Goal: Information Seeking & Learning: Check status

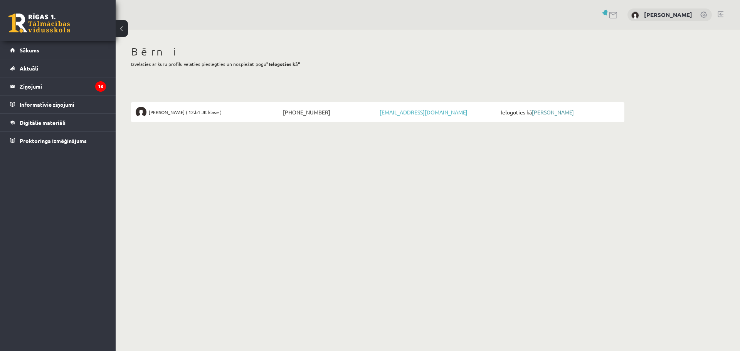
click at [559, 112] on link "[PERSON_NAME]" at bounding box center [553, 112] width 42 height 7
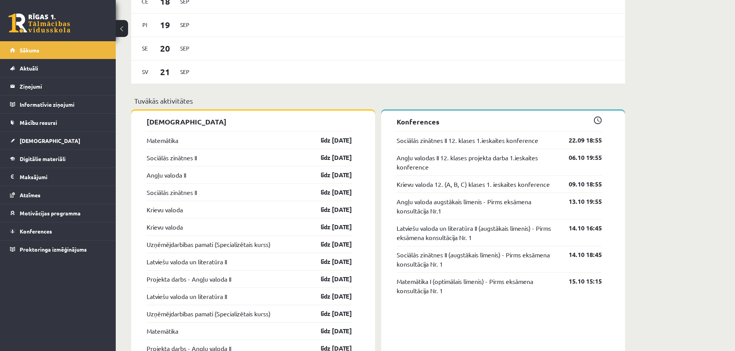
scroll to position [540, 0]
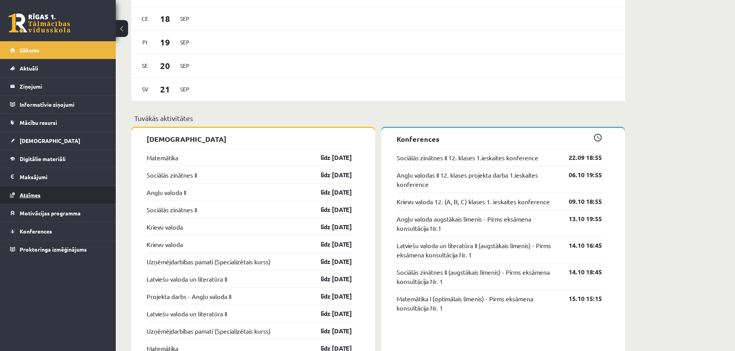
click at [41, 193] on link "Atzīmes" at bounding box center [58, 195] width 96 height 18
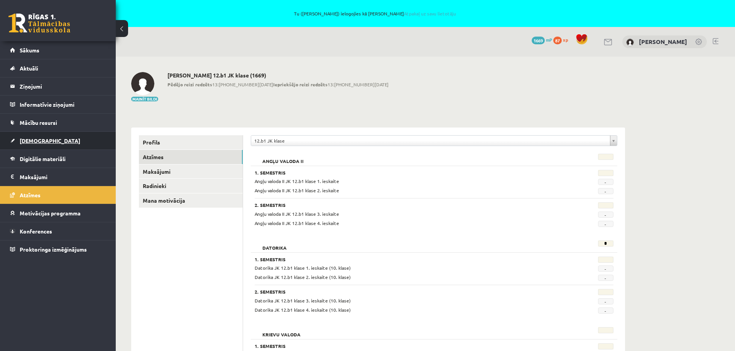
click at [37, 138] on span "[DEMOGRAPHIC_DATA]" at bounding box center [50, 140] width 61 height 7
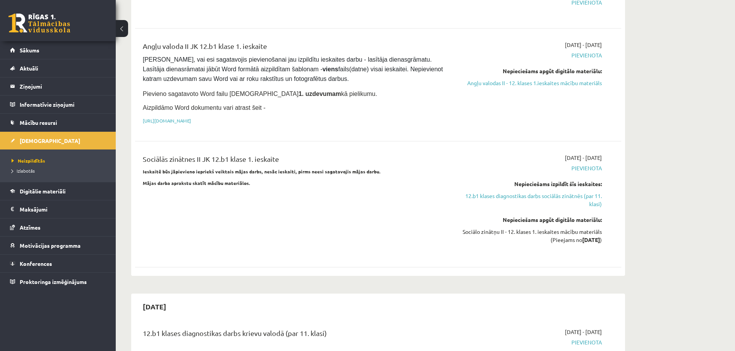
scroll to position [463, 0]
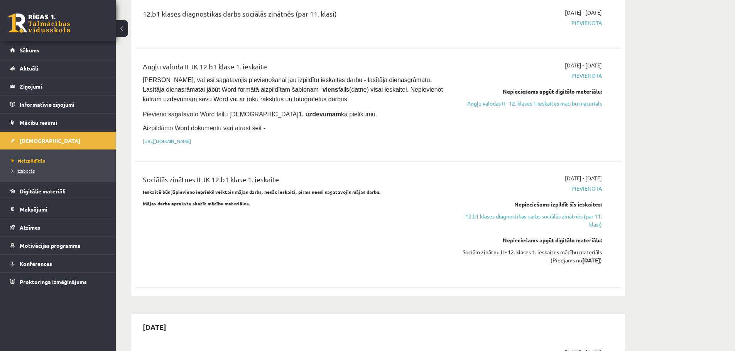
click at [24, 168] on span "Izlabotās" at bounding box center [23, 171] width 23 height 6
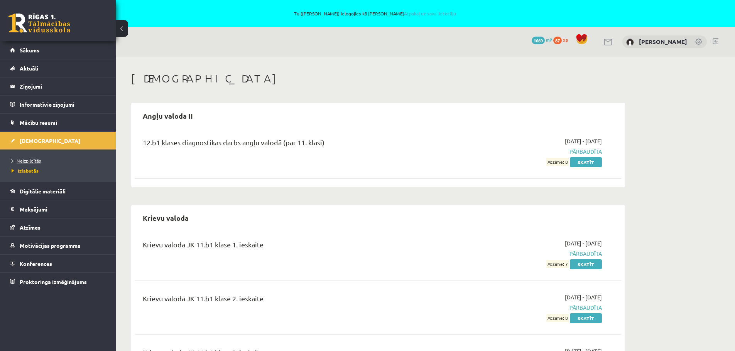
click at [31, 160] on span "Neizpildītās" at bounding box center [26, 161] width 29 height 6
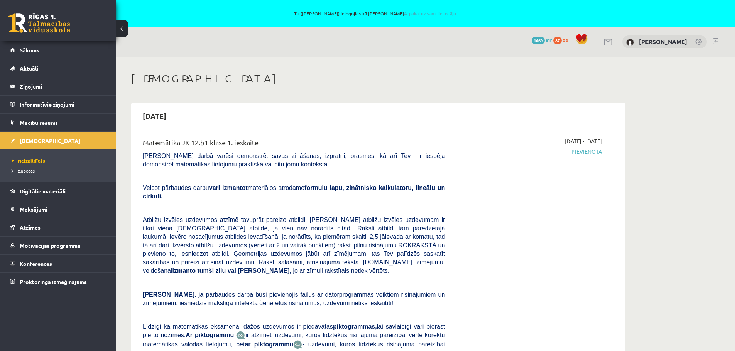
click at [716, 39] on link at bounding box center [715, 41] width 6 height 6
